Goal: Transaction & Acquisition: Purchase product/service

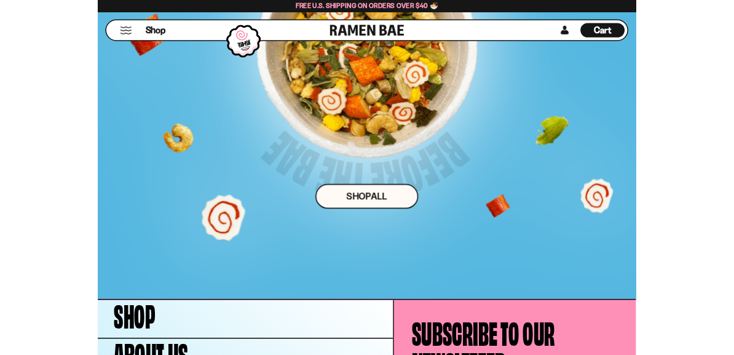
scroll to position [6598, 0]
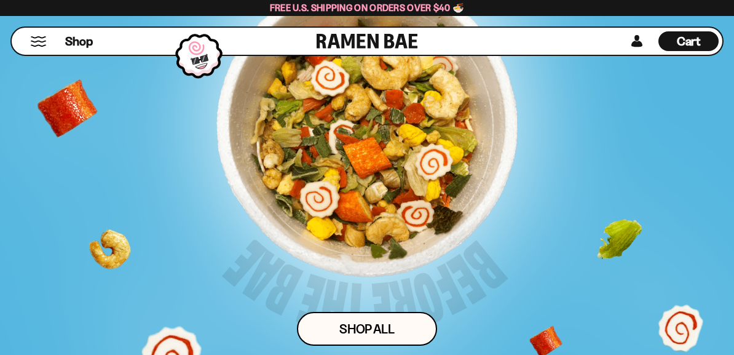
click at [394, 322] on link "Shop ALl" at bounding box center [367, 329] width 140 height 34
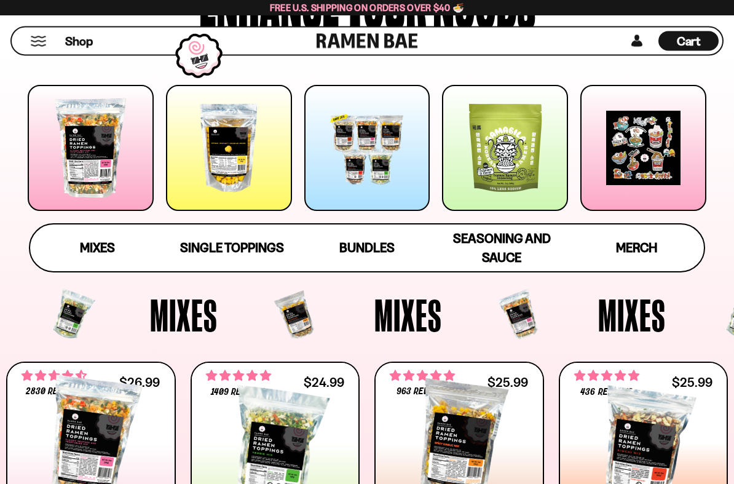
scroll to position [171, 0]
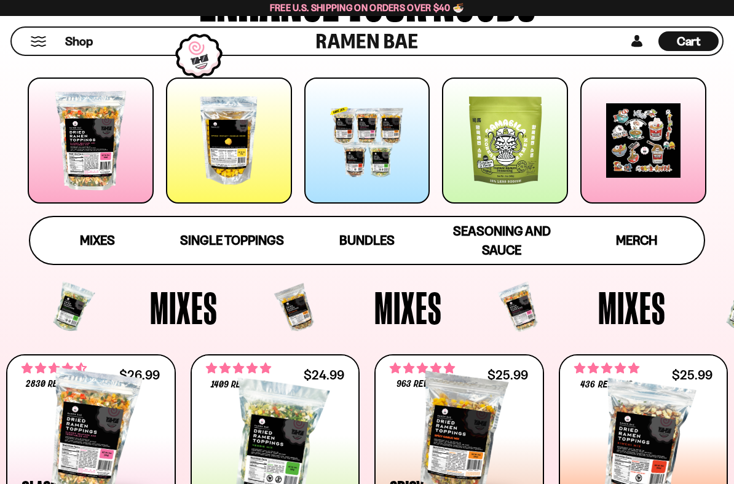
click at [101, 241] on span "Mixes" at bounding box center [97, 239] width 35 height 15
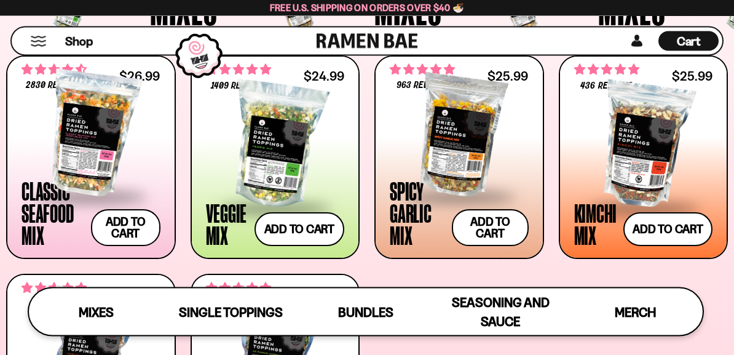
scroll to position [455, 0]
click at [310, 160] on div at bounding box center [275, 145] width 139 height 123
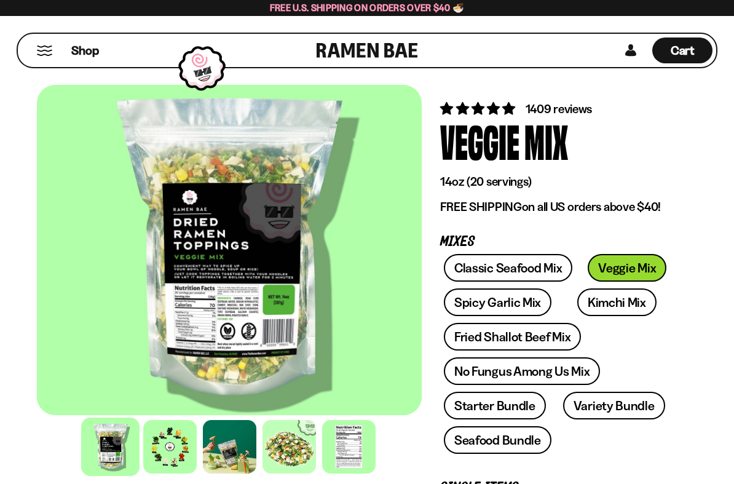
scroll to position [53, 0]
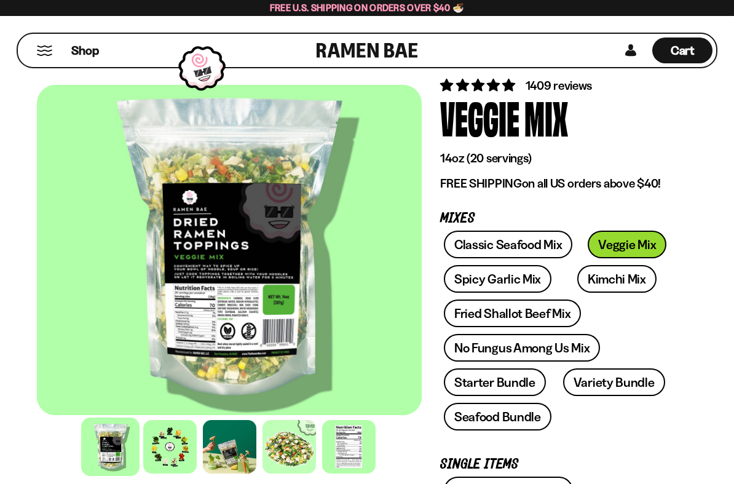
click at [562, 347] on link "No Fungus Among Us Mix" at bounding box center [522, 348] width 156 height 28
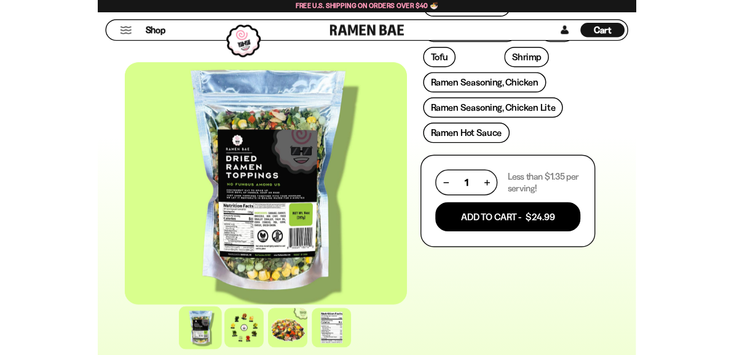
scroll to position [658, 0]
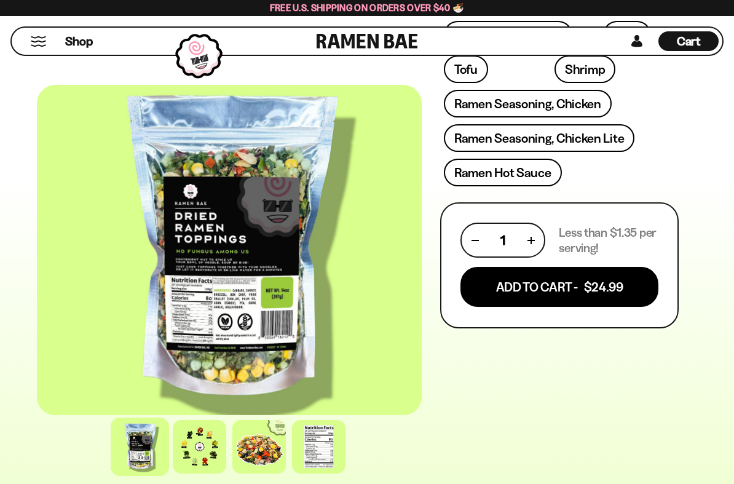
click at [592, 289] on button "Add To Cart - $24.99" at bounding box center [559, 287] width 198 height 40
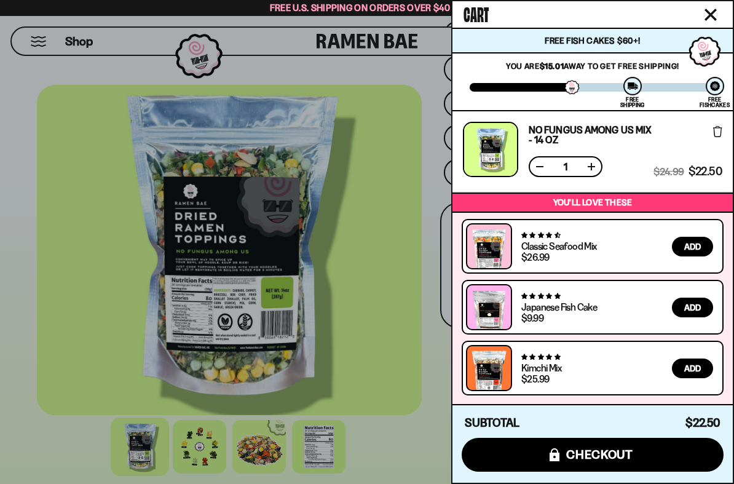
click at [498, 307] on link at bounding box center [488, 312] width 35 height 47
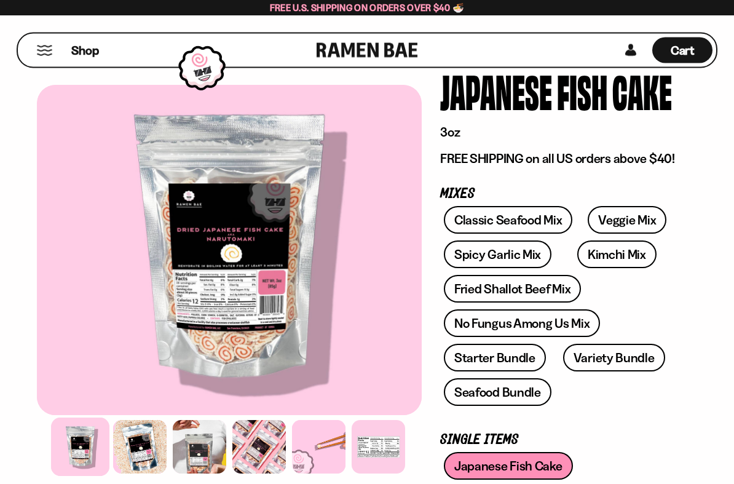
scroll to position [80, 0]
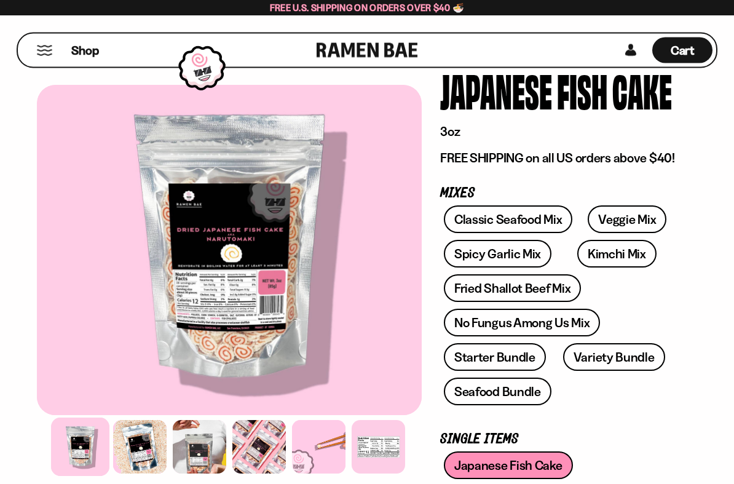
click at [509, 354] on link "Starter Bundle" at bounding box center [495, 358] width 102 height 28
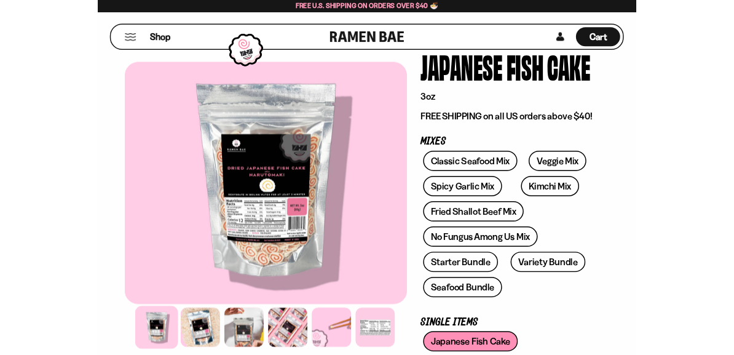
scroll to position [81, 0]
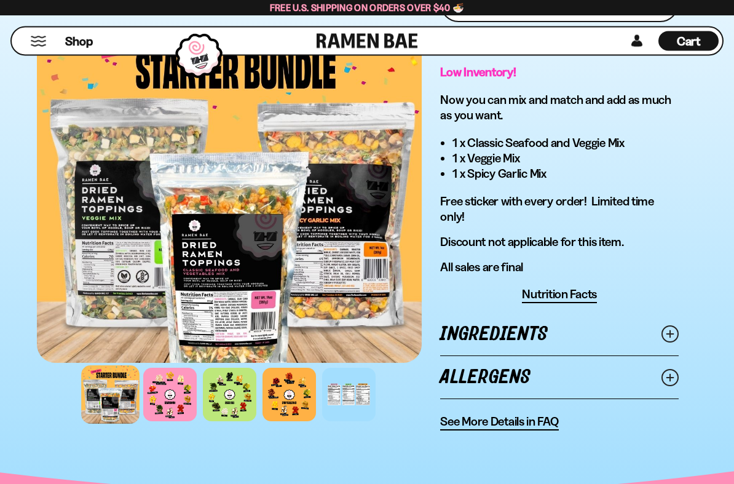
scroll to position [918, 0]
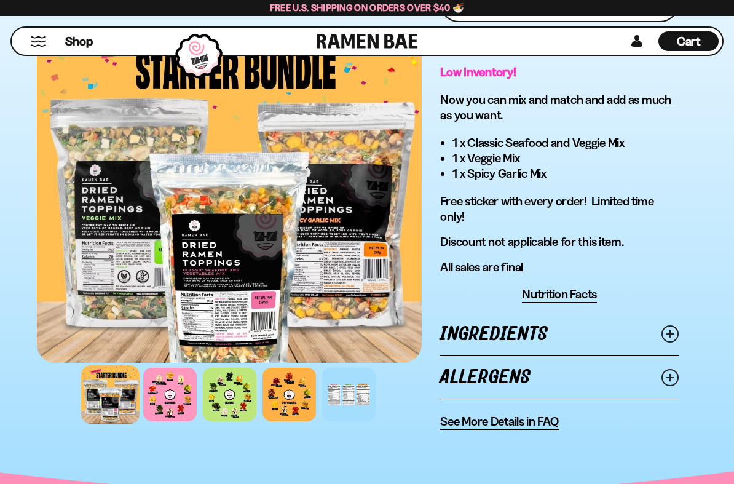
click at [231, 354] on div at bounding box center [229, 393] width 53 height 53
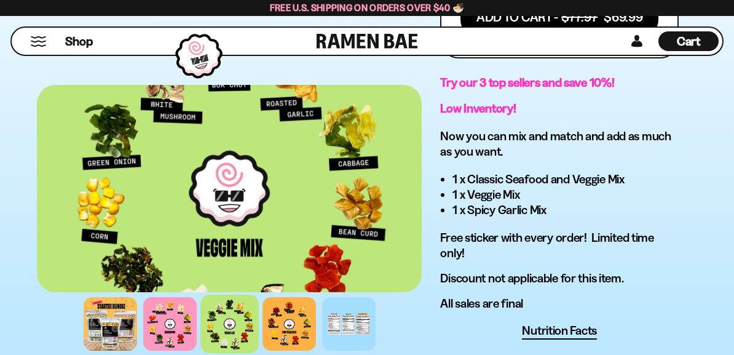
scroll to position [881, 0]
click at [179, 329] on div at bounding box center [169, 323] width 53 height 53
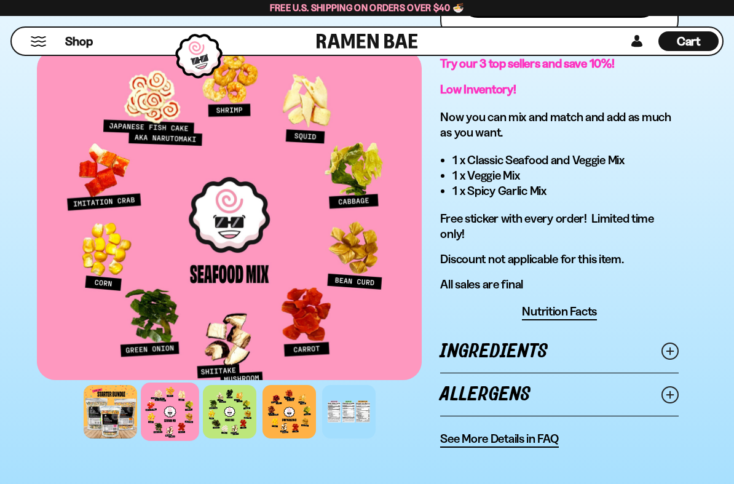
scroll to position [912, 0]
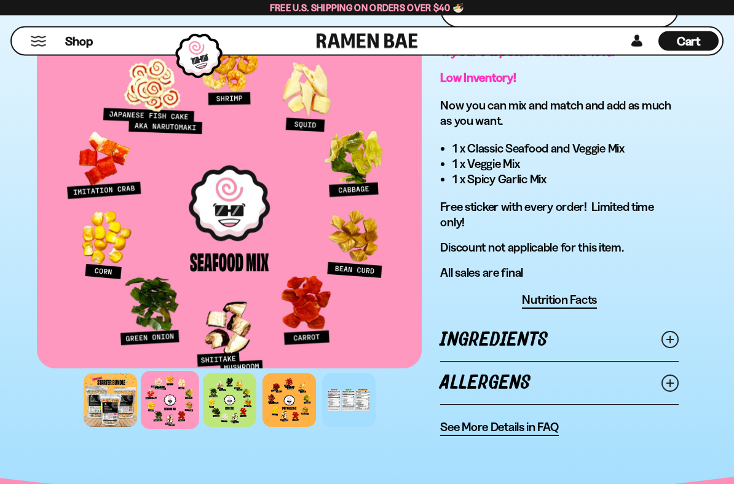
click at [291, 354] on div at bounding box center [288, 400] width 53 height 53
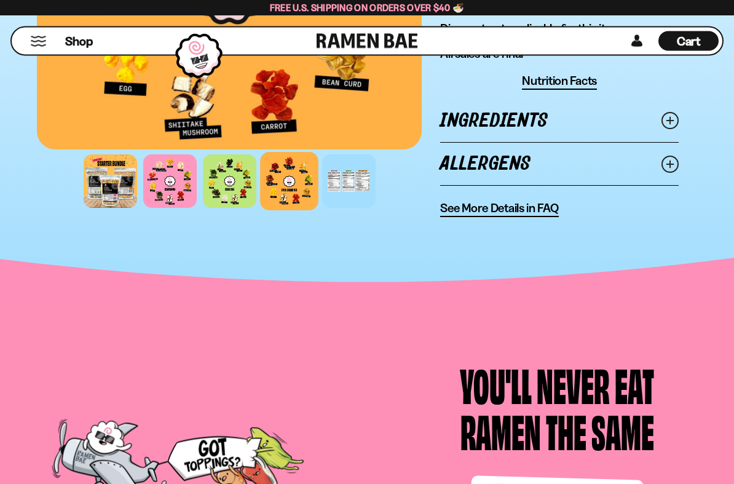
scroll to position [1132, 0]
